Goal: Transaction & Acquisition: Book appointment/travel/reservation

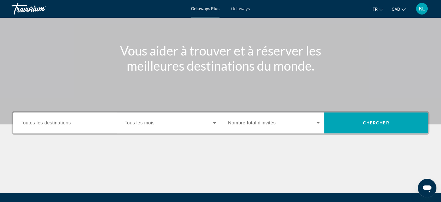
click at [60, 124] on span "Toutes les destinations" at bounding box center [46, 122] width 50 height 5
click at [60, 124] on input "Destination Toutes les destinations" at bounding box center [67, 123] width 92 height 7
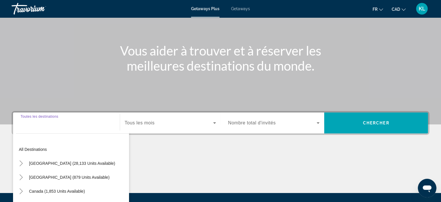
scroll to position [112, 0]
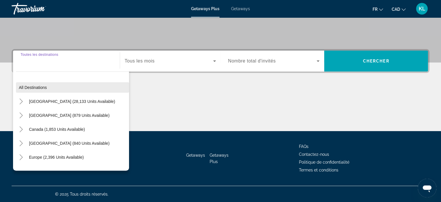
click at [44, 89] on span "All destinations" at bounding box center [33, 87] width 28 height 5
type input "**********"
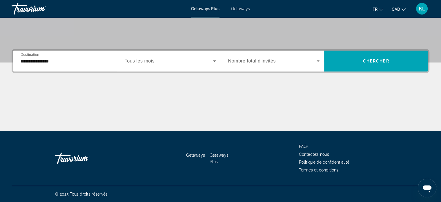
click at [166, 60] on span "Search widget" at bounding box center [169, 60] width 88 height 7
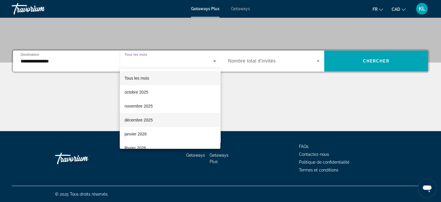
click at [149, 114] on mat-option "décembre 2025" at bounding box center [170, 120] width 101 height 14
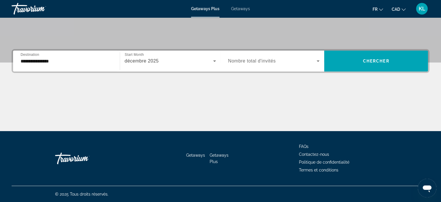
click at [266, 61] on span "Nombre total d'invités" at bounding box center [252, 60] width 48 height 5
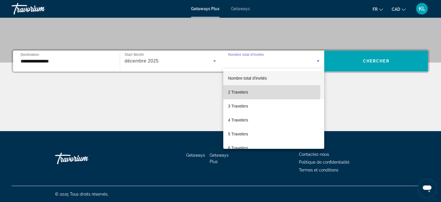
click at [256, 91] on mat-option "2 Travelers" at bounding box center [273, 92] width 101 height 14
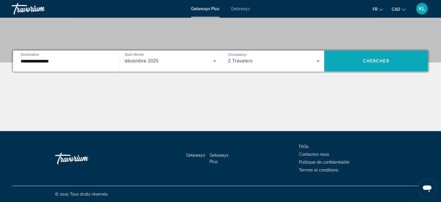
click at [380, 60] on span "Chercher" at bounding box center [376, 61] width 26 height 5
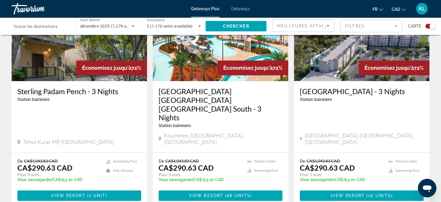
scroll to position [247, 0]
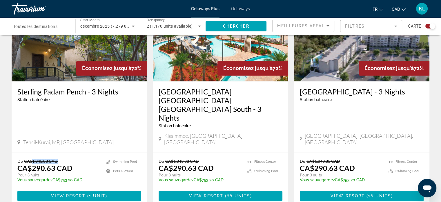
drag, startPoint x: 58, startPoint y: 138, endPoint x: 31, endPoint y: 135, distance: 27.1
click at [31, 158] on p "De CA$1,043.83 CAD" at bounding box center [58, 160] width 83 height 5
click at [41, 158] on span "CA$1,043.83 CAD" at bounding box center [41, 160] width 34 height 5
drag, startPoint x: 32, startPoint y: 145, endPoint x: 47, endPoint y: 145, distance: 15.7
click at [47, 163] on p "CA$290.63 CAD" at bounding box center [44, 167] width 55 height 9
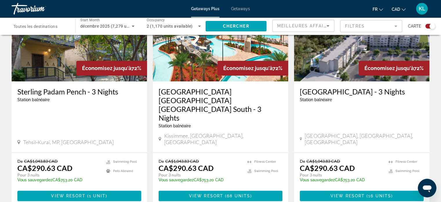
click at [82, 158] on div "De CA$1,043.83 CAD CA$290.63 CAD Pour 3 nuits Vous sauvegardez CA$753.20 CAD te…" at bounding box center [58, 172] width 83 height 28
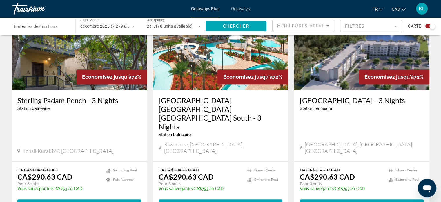
scroll to position [233, 0]
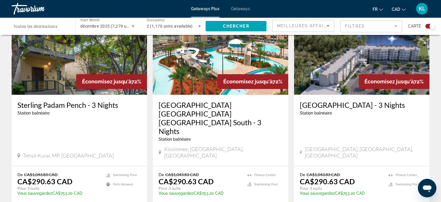
click at [30, 185] on p "Pour 3 nuits" at bounding box center [58, 187] width 83 height 5
click at [55, 185] on p "Pour 3 nuits" at bounding box center [58, 187] width 83 height 5
click at [371, 26] on mat-form-field "Filtres" at bounding box center [371, 26] width 62 height 12
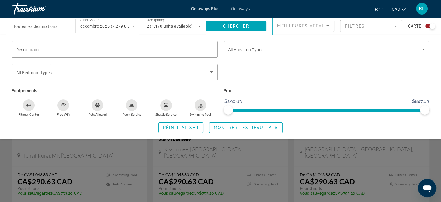
click at [255, 50] on span "All Vacation Types" at bounding box center [245, 49] width 35 height 5
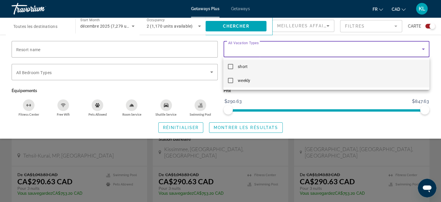
click at [227, 83] on mat-option "weekly" at bounding box center [326, 80] width 206 height 14
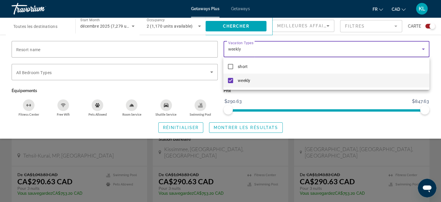
click at [235, 25] on div at bounding box center [220, 101] width 441 height 202
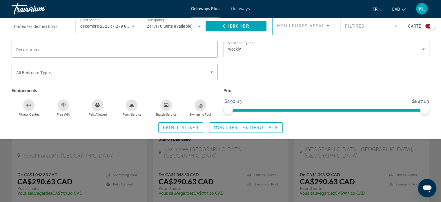
click at [235, 25] on span "Chercher" at bounding box center [236, 26] width 26 height 5
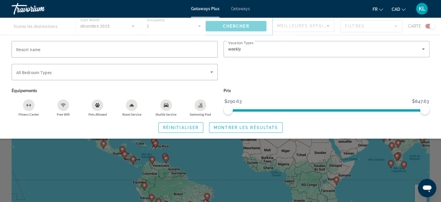
click at [5, 164] on div "Search widget" at bounding box center [220, 144] width 441 height 115
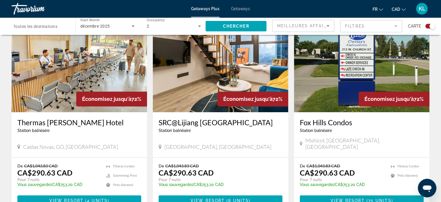
scroll to position [247, 0]
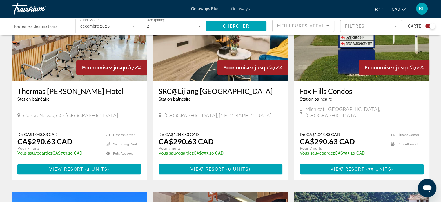
drag, startPoint x: 50, startPoint y: 139, endPoint x: 28, endPoint y: 140, distance: 21.5
click at [28, 145] on p "Pour 7 nuits" at bounding box center [58, 147] width 83 height 5
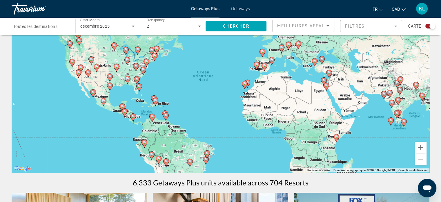
scroll to position [43, 0]
click at [139, 85] on image "Main content" at bounding box center [138, 85] width 3 height 3
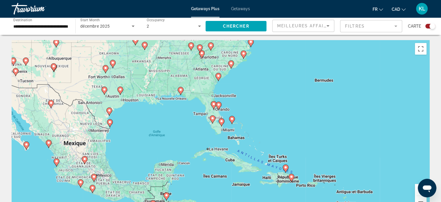
scroll to position [0, 0]
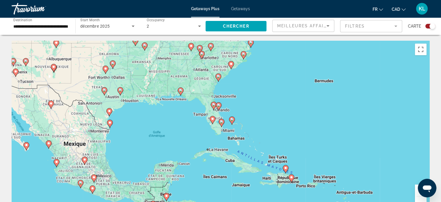
click at [213, 104] on image "Main content" at bounding box center [213, 104] width 3 height 3
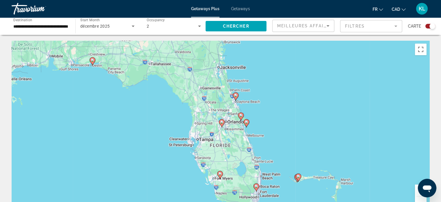
click at [241, 116] on image "Main content" at bounding box center [240, 114] width 3 height 3
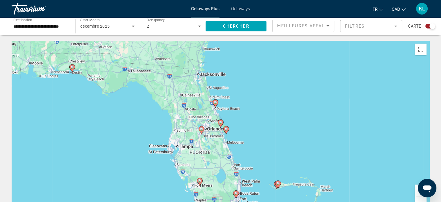
click at [220, 123] on image "Main content" at bounding box center [220, 121] width 3 height 3
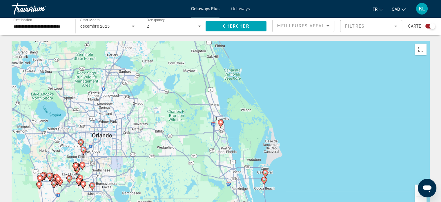
click at [221, 123] on image "Main content" at bounding box center [220, 121] width 3 height 3
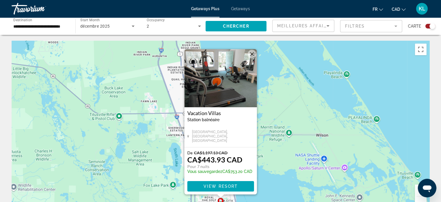
click at [251, 57] on button "Fermer" at bounding box center [252, 54] width 9 height 9
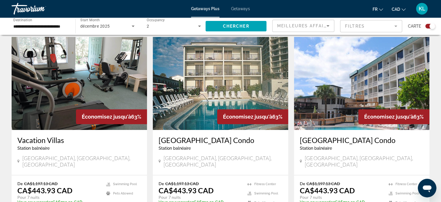
scroll to position [198, 0]
drag, startPoint x: 133, startPoint y: 117, endPoint x: 141, endPoint y: 118, distance: 7.3
click at [141, 118] on div "Économisez jusqu'à 63%" at bounding box center [111, 116] width 71 height 15
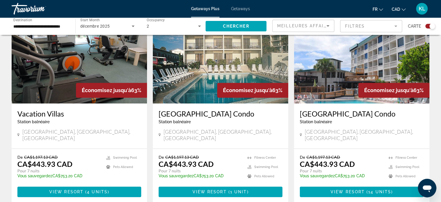
scroll to position [224, 0]
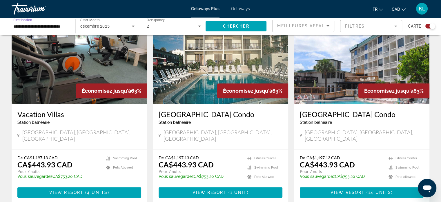
click at [49, 26] on input "**********" at bounding box center [40, 26] width 55 height 7
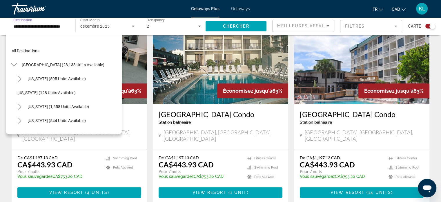
scroll to position [90, 0]
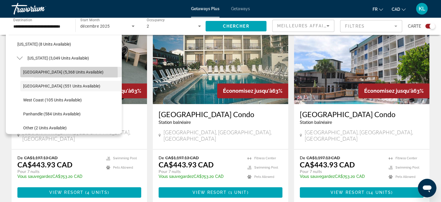
click at [39, 73] on span "[GEOGRAPHIC_DATA] (5,368 units available)" at bounding box center [63, 72] width 80 height 5
type input "**********"
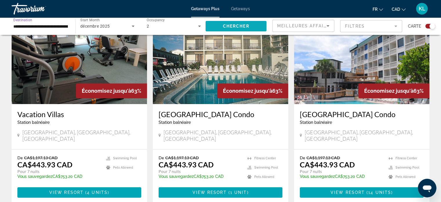
click at [231, 27] on span "Chercher" at bounding box center [236, 26] width 26 height 5
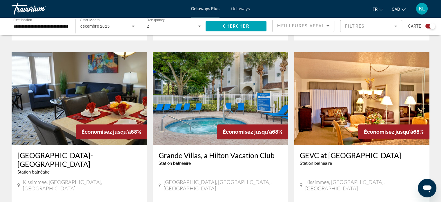
scroll to position [608, 0]
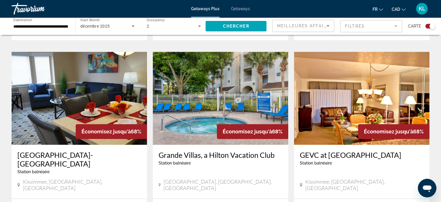
click at [240, 8] on span "Getaways" at bounding box center [240, 8] width 19 height 5
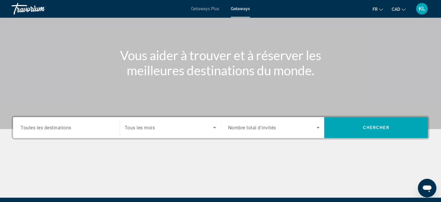
click at [93, 131] on div "Search widget" at bounding box center [67, 127] width 92 height 17
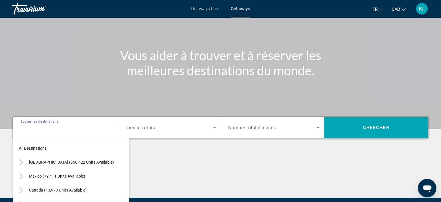
scroll to position [112, 0]
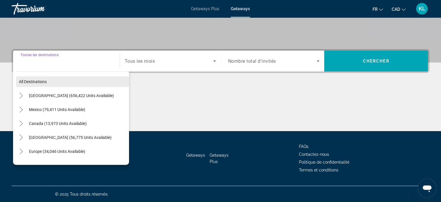
click at [36, 79] on span "All destinations" at bounding box center [33, 81] width 28 height 5
type input "**********"
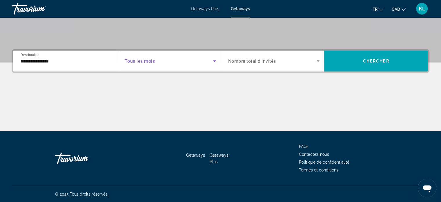
click at [161, 61] on span "Search widget" at bounding box center [169, 60] width 88 height 7
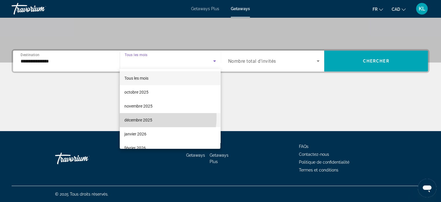
click at [149, 117] on span "décembre 2025" at bounding box center [138, 119] width 28 height 7
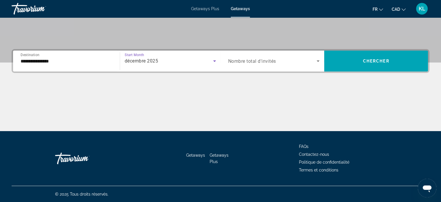
click at [262, 59] on span "Nombre total d'invités" at bounding box center [252, 61] width 48 height 6
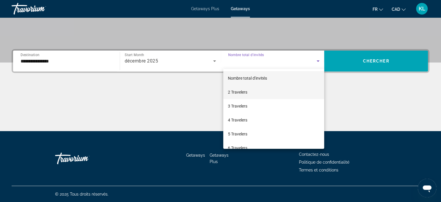
click at [258, 95] on mat-option "2 Travelers" at bounding box center [273, 92] width 101 height 14
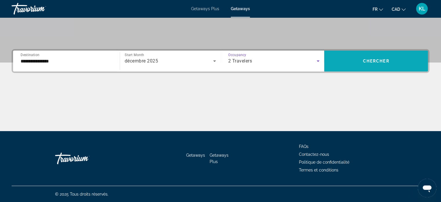
click at [382, 60] on span "Chercher" at bounding box center [376, 61] width 26 height 5
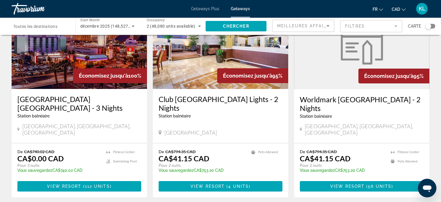
scroll to position [60, 0]
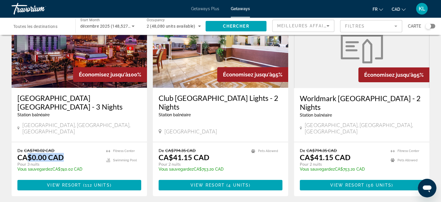
drag, startPoint x: 65, startPoint y: 150, endPoint x: 28, endPoint y: 149, distance: 36.9
click at [28, 149] on div "De CA$740.02 CAD CA$0.00 CAD Pour 3 nuits Vous sauvegardez CA$740.02 CAD temp" at bounding box center [58, 162] width 83 height 28
click at [28, 153] on p "CA$0.00 CAD" at bounding box center [40, 157] width 46 height 9
drag, startPoint x: 32, startPoint y: 142, endPoint x: 40, endPoint y: 142, distance: 7.9
click at [40, 148] on span "CA$740.02 CAD" at bounding box center [39, 150] width 30 height 5
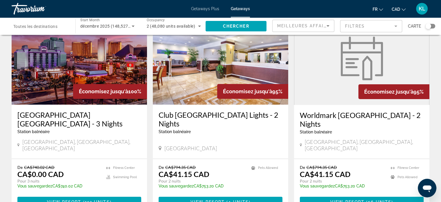
scroll to position [67, 0]
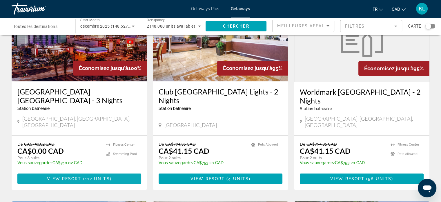
click at [85, 176] on span "Main content" at bounding box center [79, 178] width 124 height 14
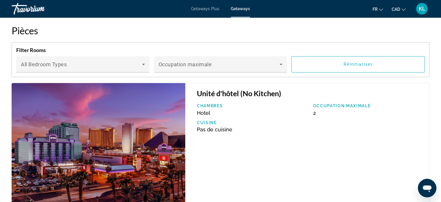
scroll to position [884, 0]
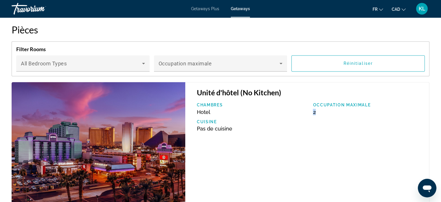
drag, startPoint x: 320, startPoint y: 109, endPoint x: 311, endPoint y: 109, distance: 8.7
click at [311, 109] on div "Occupation maximale 2" at bounding box center [368, 108] width 116 height 12
click at [310, 109] on div "Occupation maximale 2" at bounding box center [368, 108] width 116 height 12
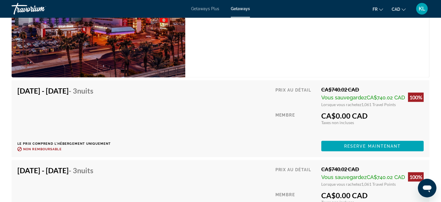
scroll to position [1013, 0]
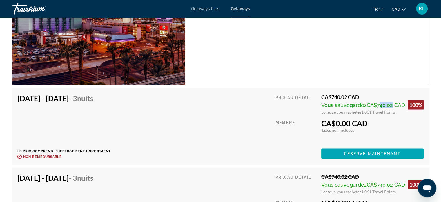
drag, startPoint x: 377, startPoint y: 102, endPoint x: 389, endPoint y: 103, distance: 12.8
click at [389, 103] on span "CA$740.02 CAD" at bounding box center [386, 105] width 38 height 6
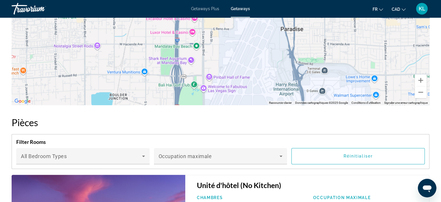
scroll to position [791, 0]
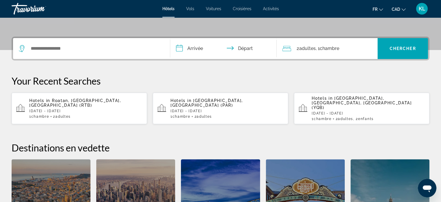
scroll to position [124, 0]
click at [66, 106] on div "Hotels in Roatan, Bay Islands, Honduras (RTB) Sun, 01 Feb - Sat, 07 Feb 1 Chamb…" at bounding box center [85, 108] width 113 height 20
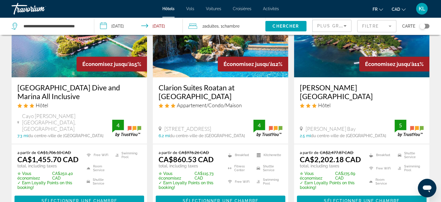
scroll to position [72, 0]
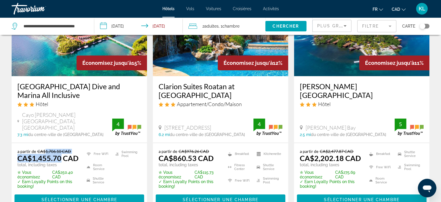
drag, startPoint x: 45, startPoint y: 145, endPoint x: 59, endPoint y: 147, distance: 13.5
click at [59, 149] on div "a partir de CA$1,706.10 CAD CA$1,455.70 CAD total, including taxes" at bounding box center [48, 158] width 62 height 18
click at [58, 153] on ins "CA$1,455.70 CAD" at bounding box center [47, 157] width 61 height 9
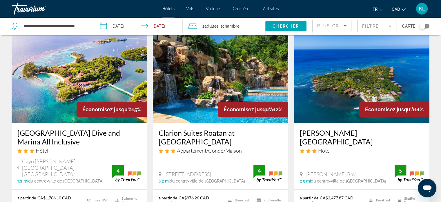
scroll to position [0, 0]
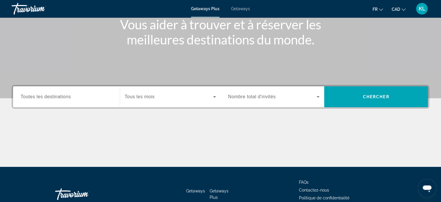
click at [55, 97] on span "Toutes les destinations" at bounding box center [46, 96] width 50 height 5
click at [55, 97] on input "Destination Toutes les destinations" at bounding box center [67, 96] width 92 height 7
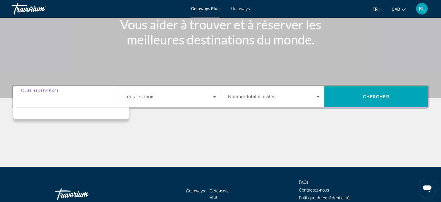
scroll to position [112, 0]
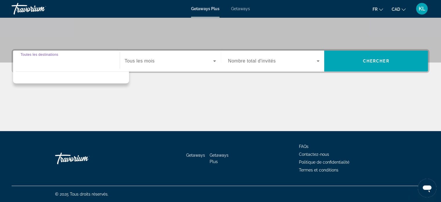
click at [88, 61] on input "Destination Toutes les destinations" at bounding box center [67, 61] width 92 height 7
click at [169, 54] on div "Search widget" at bounding box center [170, 61] width 91 height 16
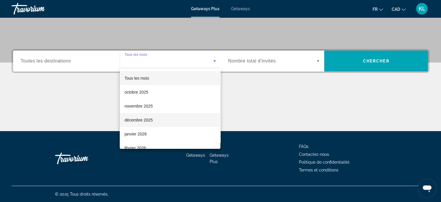
click at [156, 120] on mat-option "décembre 2025" at bounding box center [170, 120] width 101 height 14
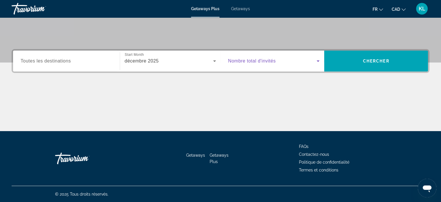
click at [282, 62] on span "Search widget" at bounding box center [272, 60] width 89 height 7
